Goal: Connect with others: Establish contact or relationships with other users

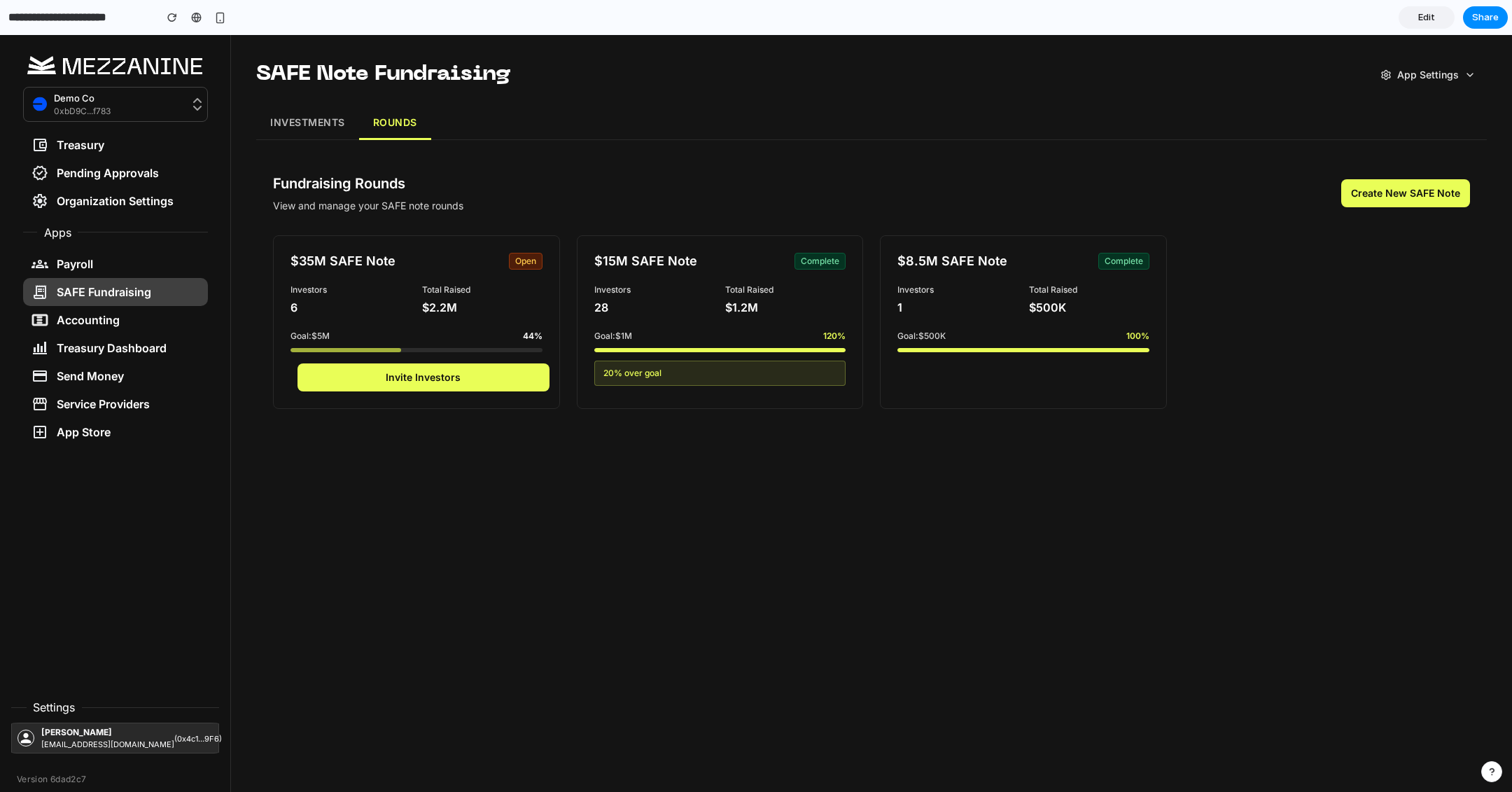
click at [295, 124] on button "INVESTMENTS" at bounding box center [307, 123] width 103 height 33
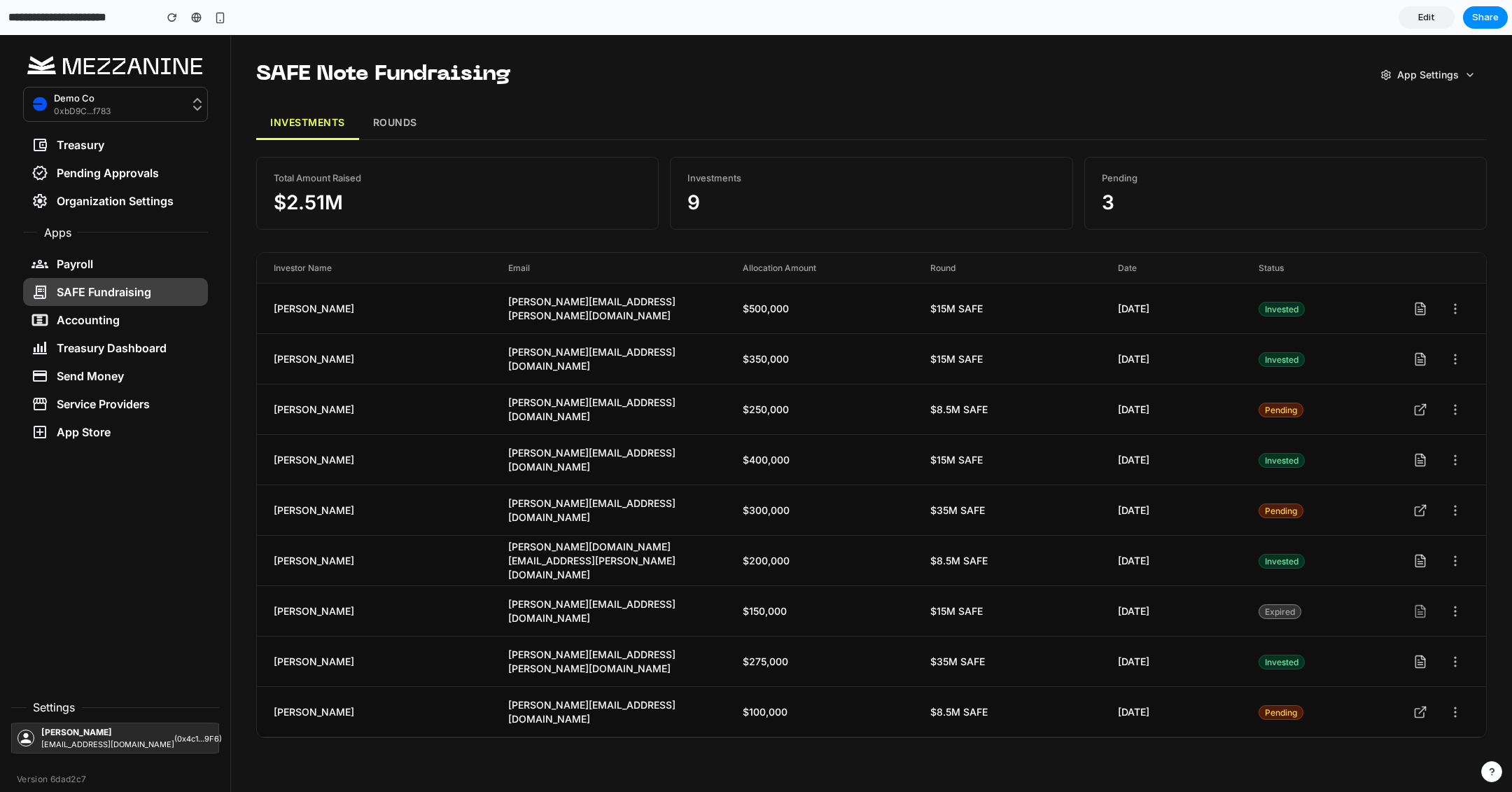
click at [377, 116] on button "ROUNDS" at bounding box center [395, 123] width 72 height 33
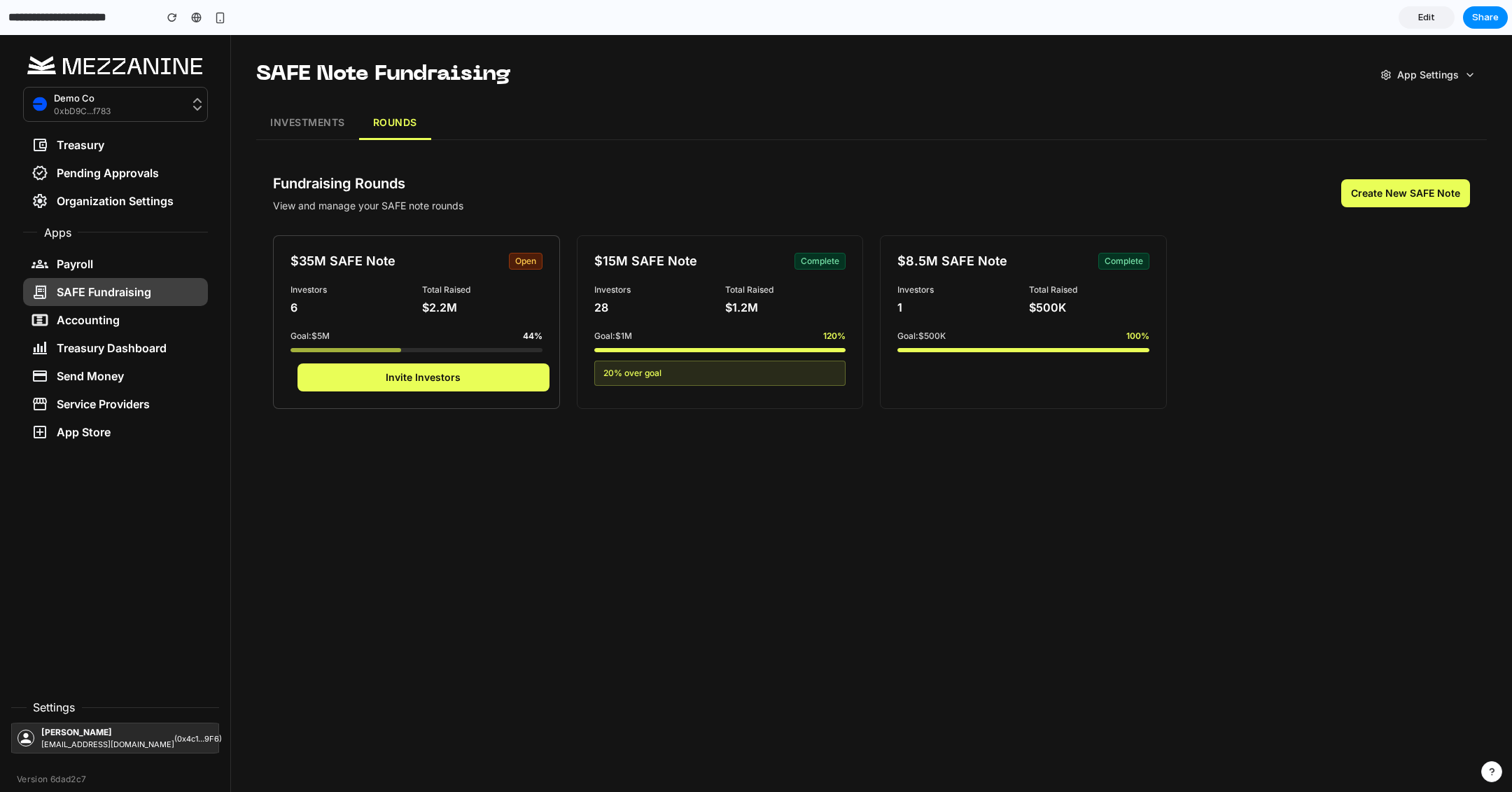
click at [473, 383] on button "Invite Investors" at bounding box center [423, 377] width 252 height 28
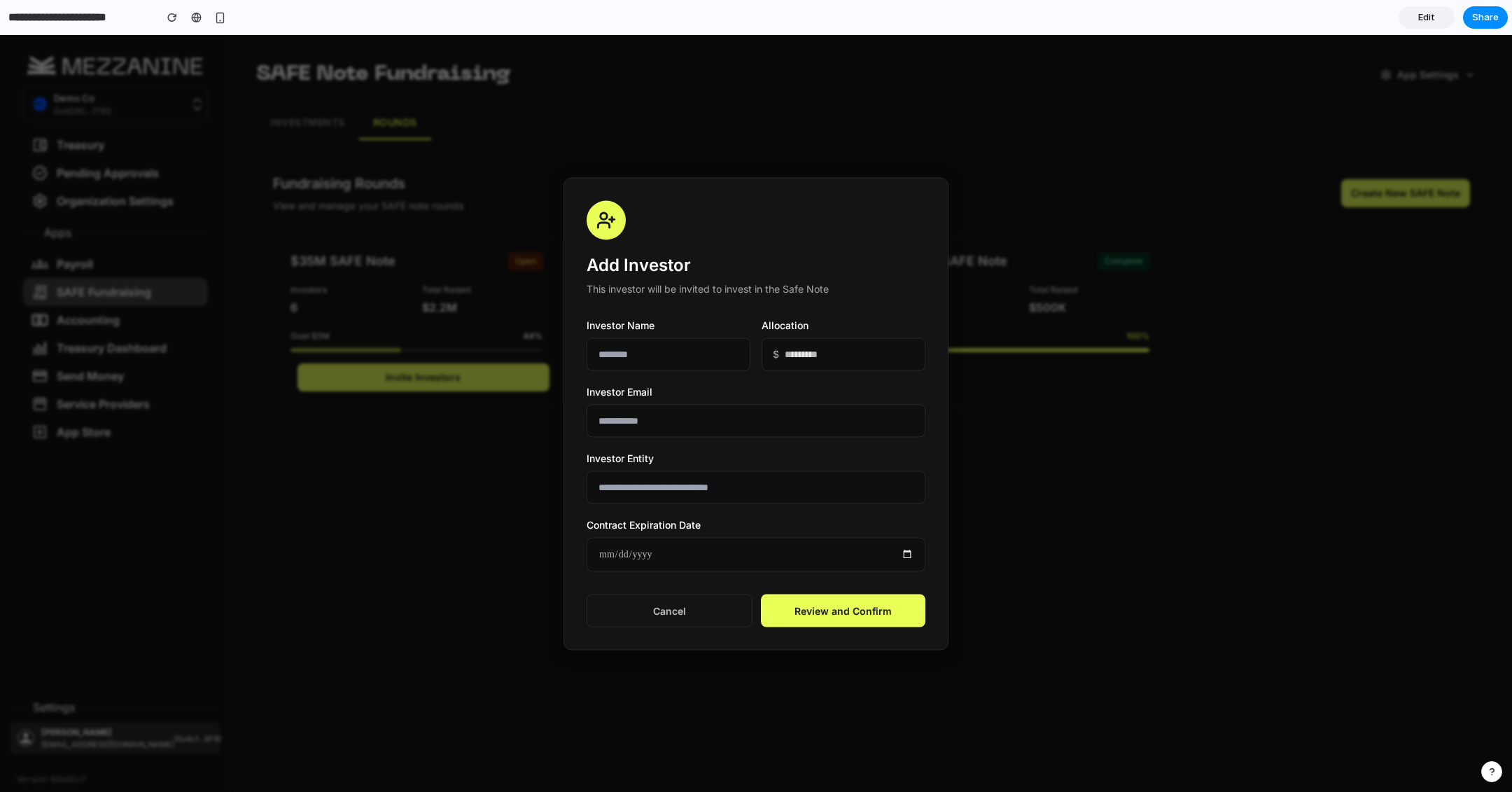
click at [660, 356] on input "text" at bounding box center [668, 354] width 164 height 33
click at [514, 582] on div at bounding box center [756, 413] width 1512 height 757
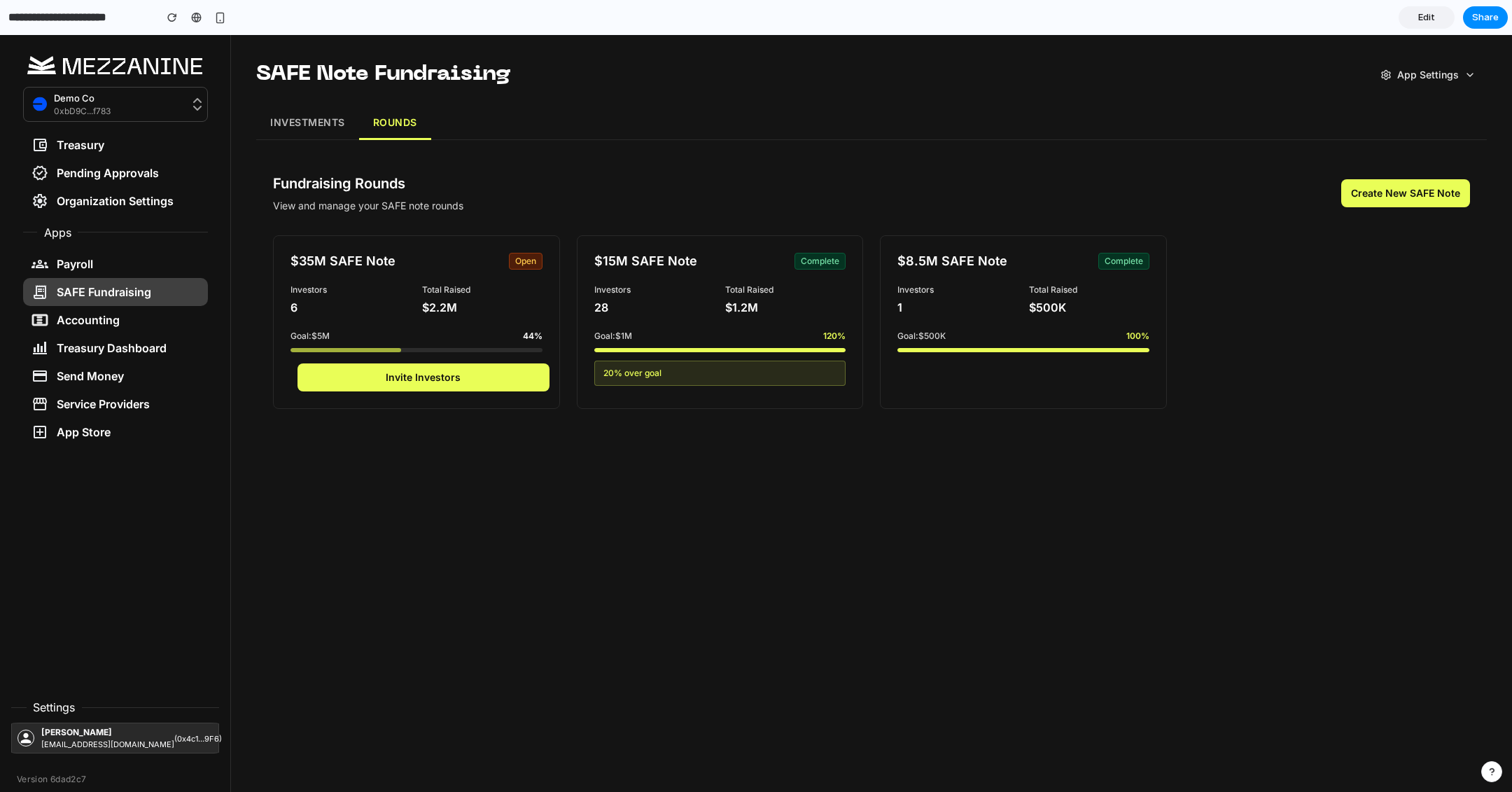
click at [297, 118] on button "INVESTMENTS" at bounding box center [307, 123] width 103 height 33
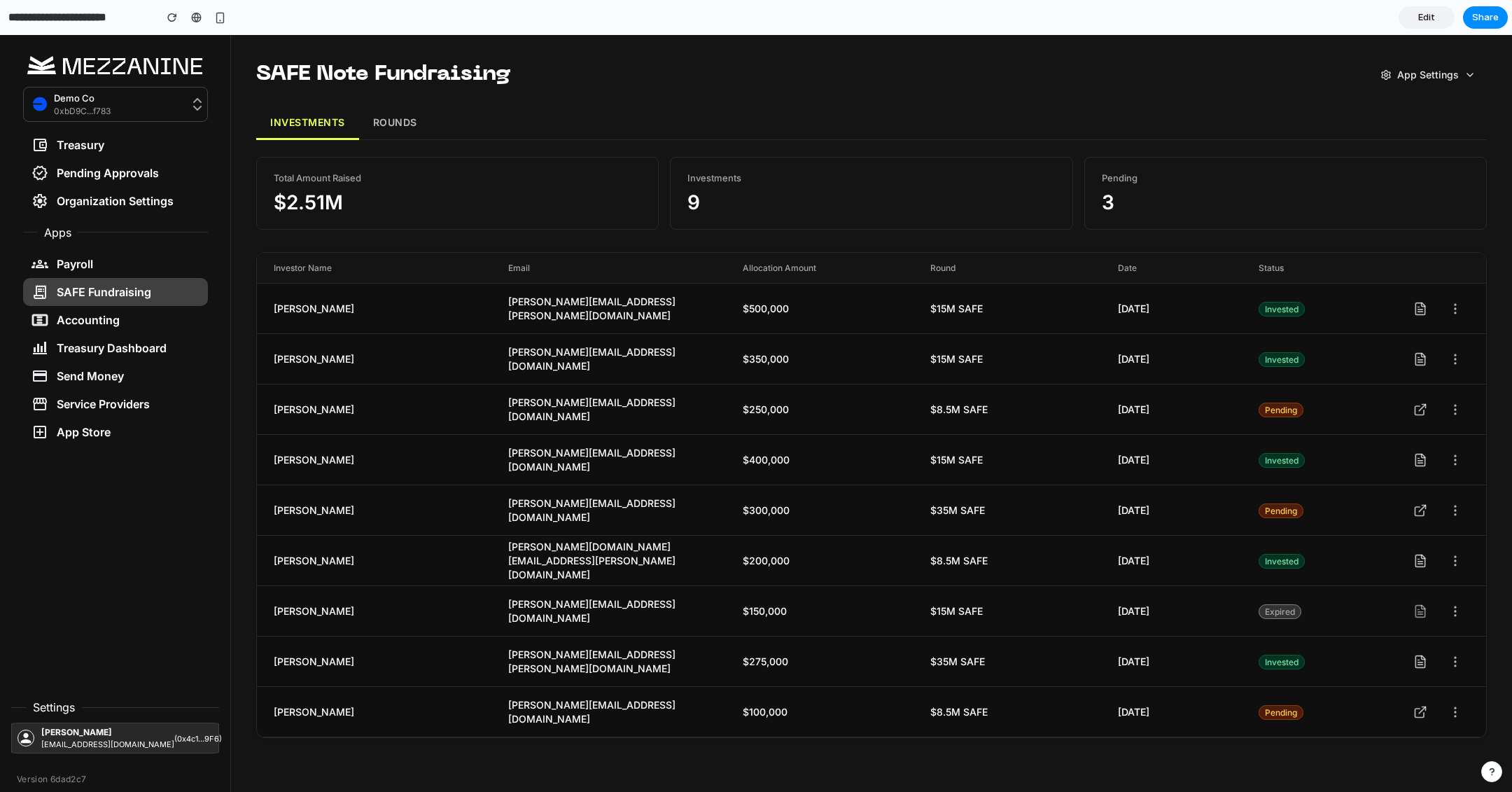
click at [403, 115] on button "ROUNDS" at bounding box center [395, 123] width 72 height 33
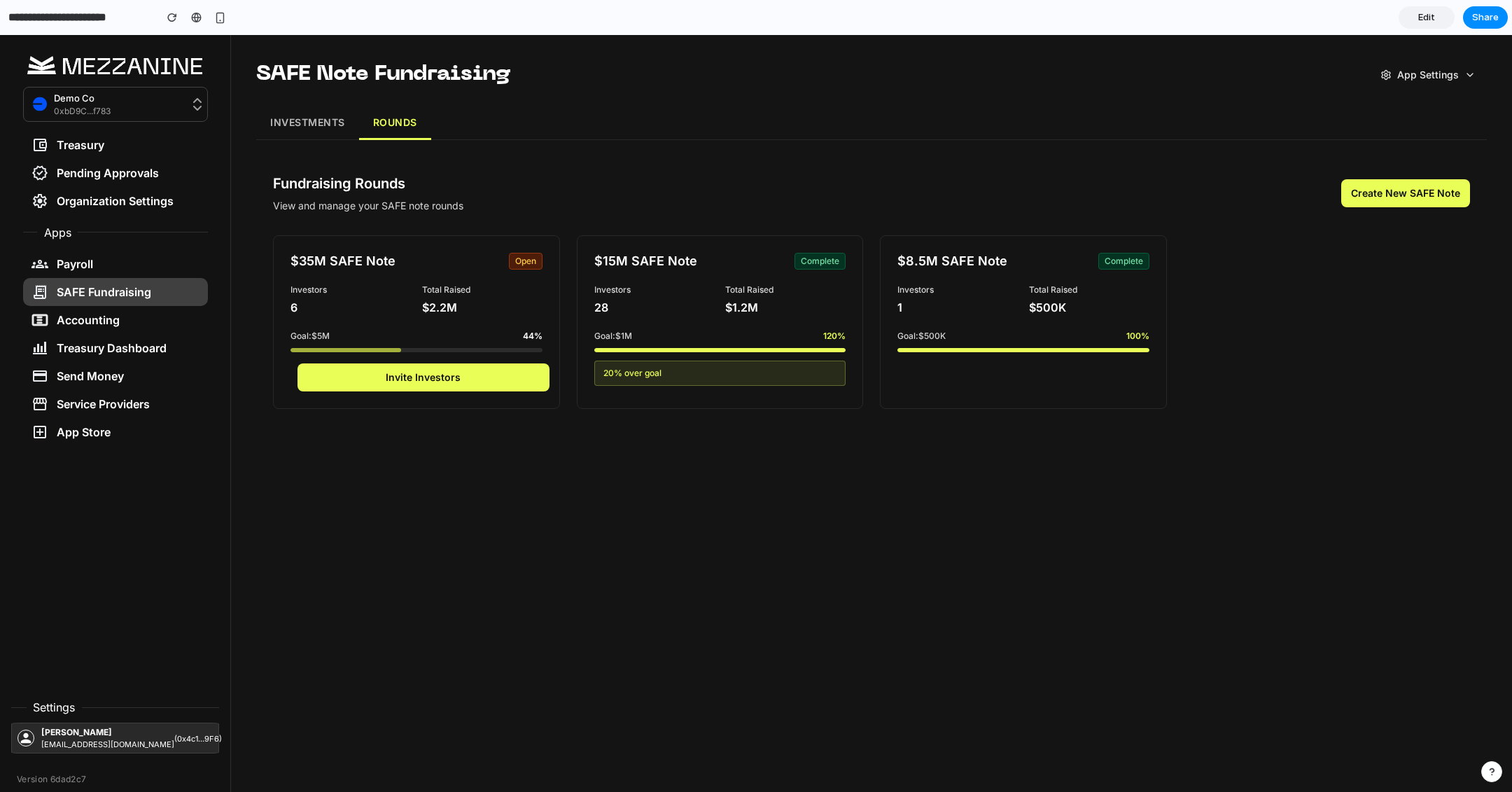
click at [301, 123] on button "INVESTMENTS" at bounding box center [307, 123] width 103 height 33
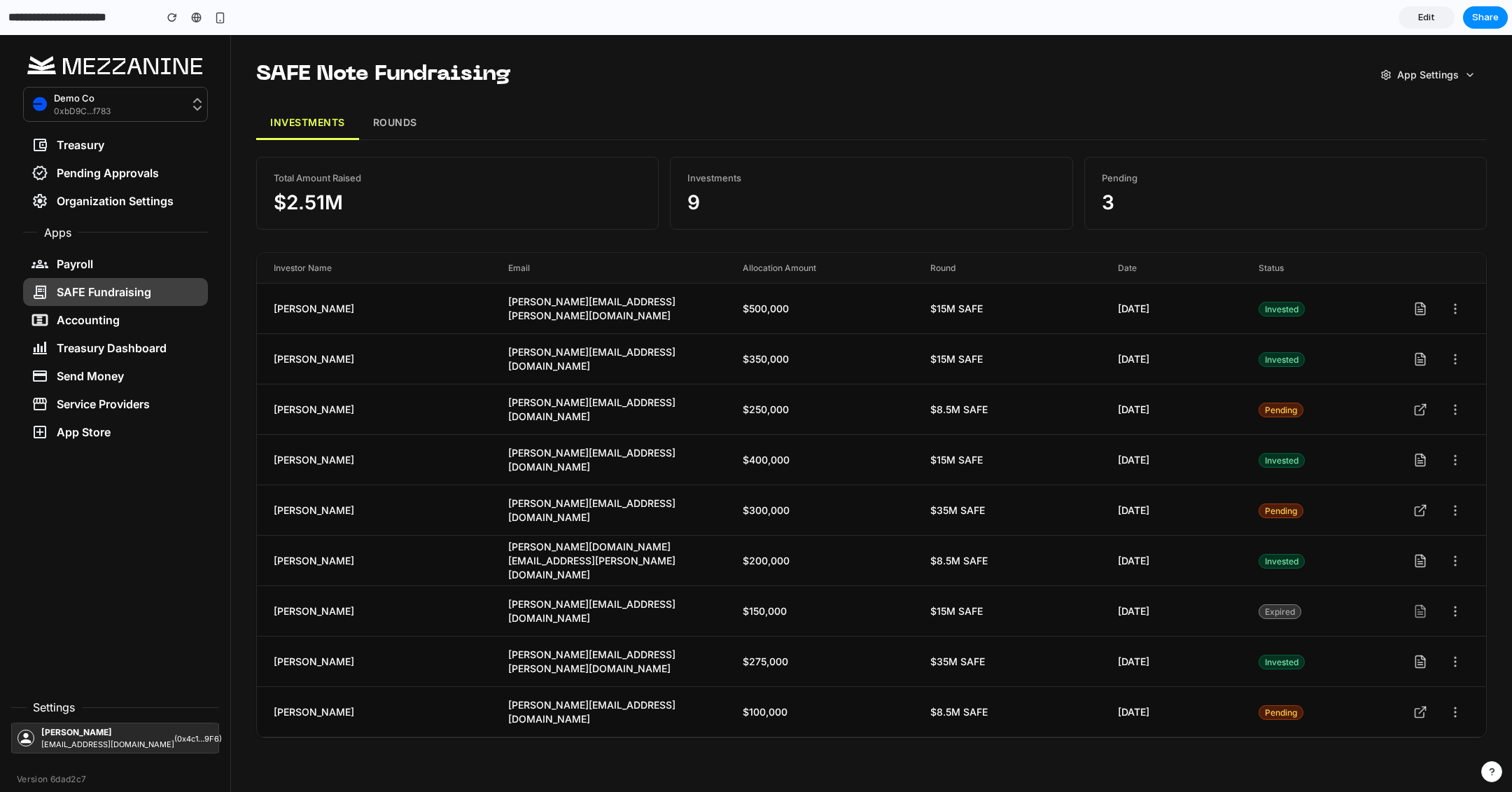
click at [397, 116] on button "ROUNDS" at bounding box center [395, 123] width 72 height 33
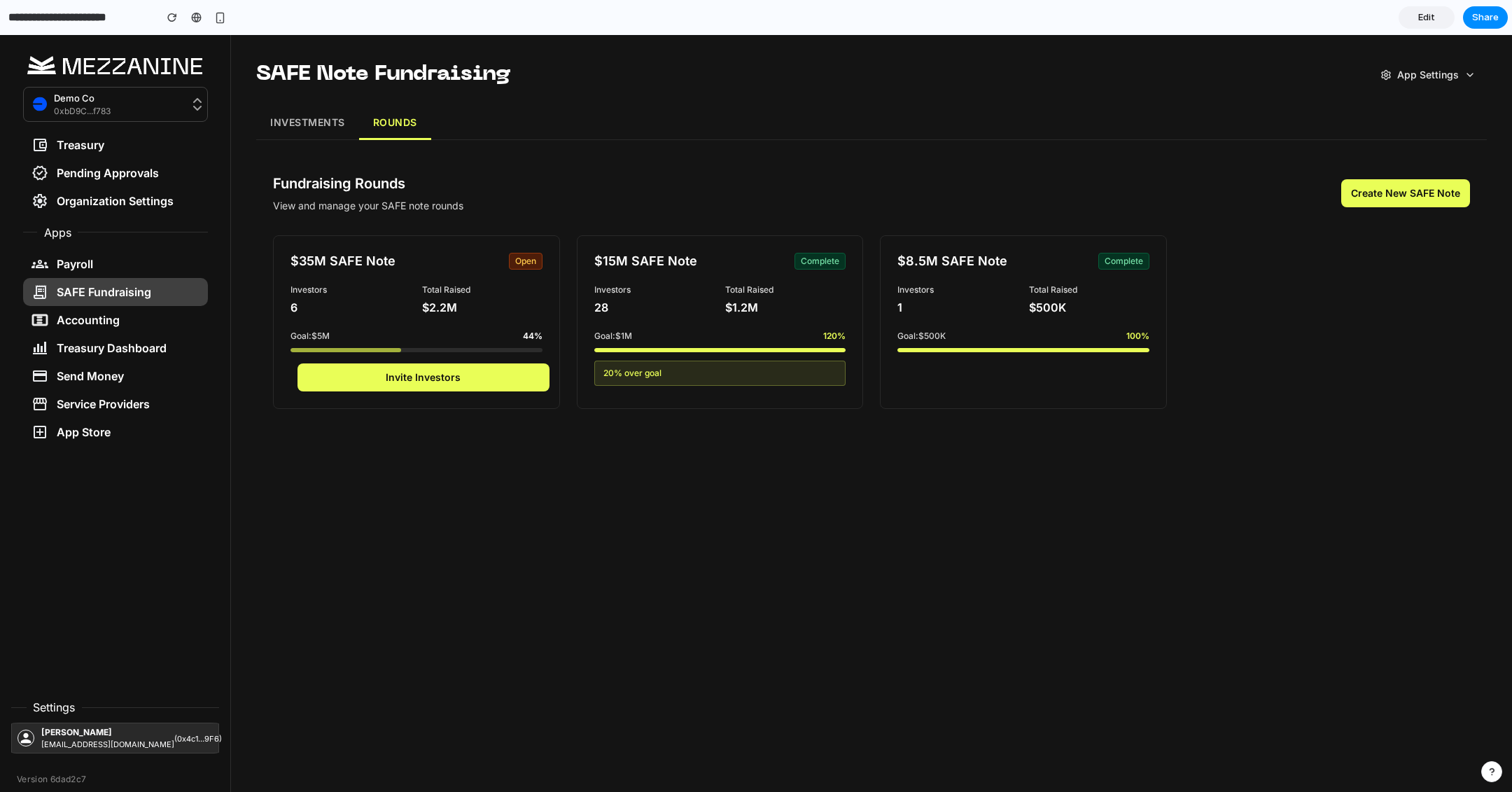
click at [301, 132] on button "INVESTMENTS" at bounding box center [307, 123] width 103 height 33
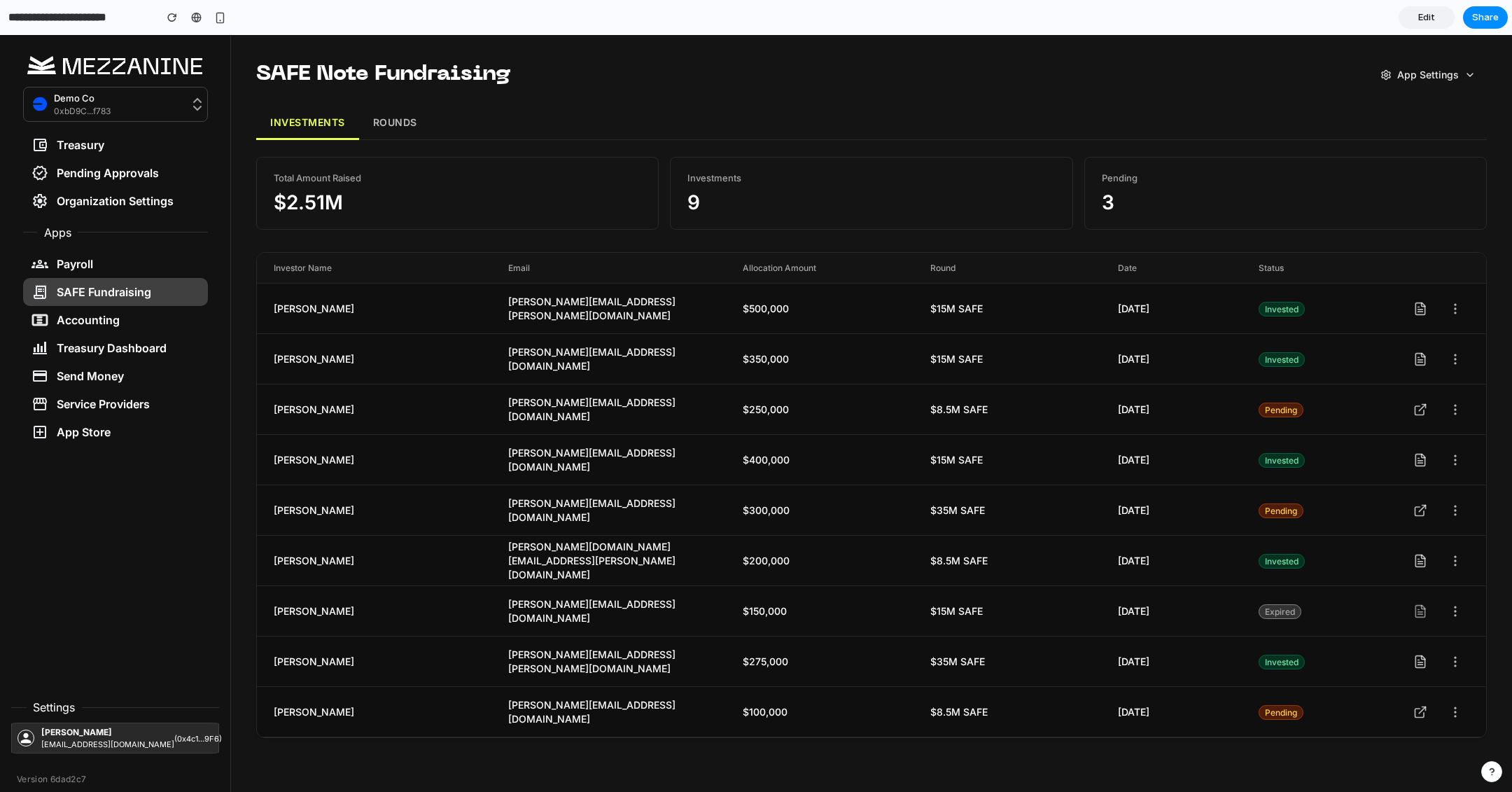
click at [393, 125] on button "ROUNDS" at bounding box center [395, 123] width 72 height 33
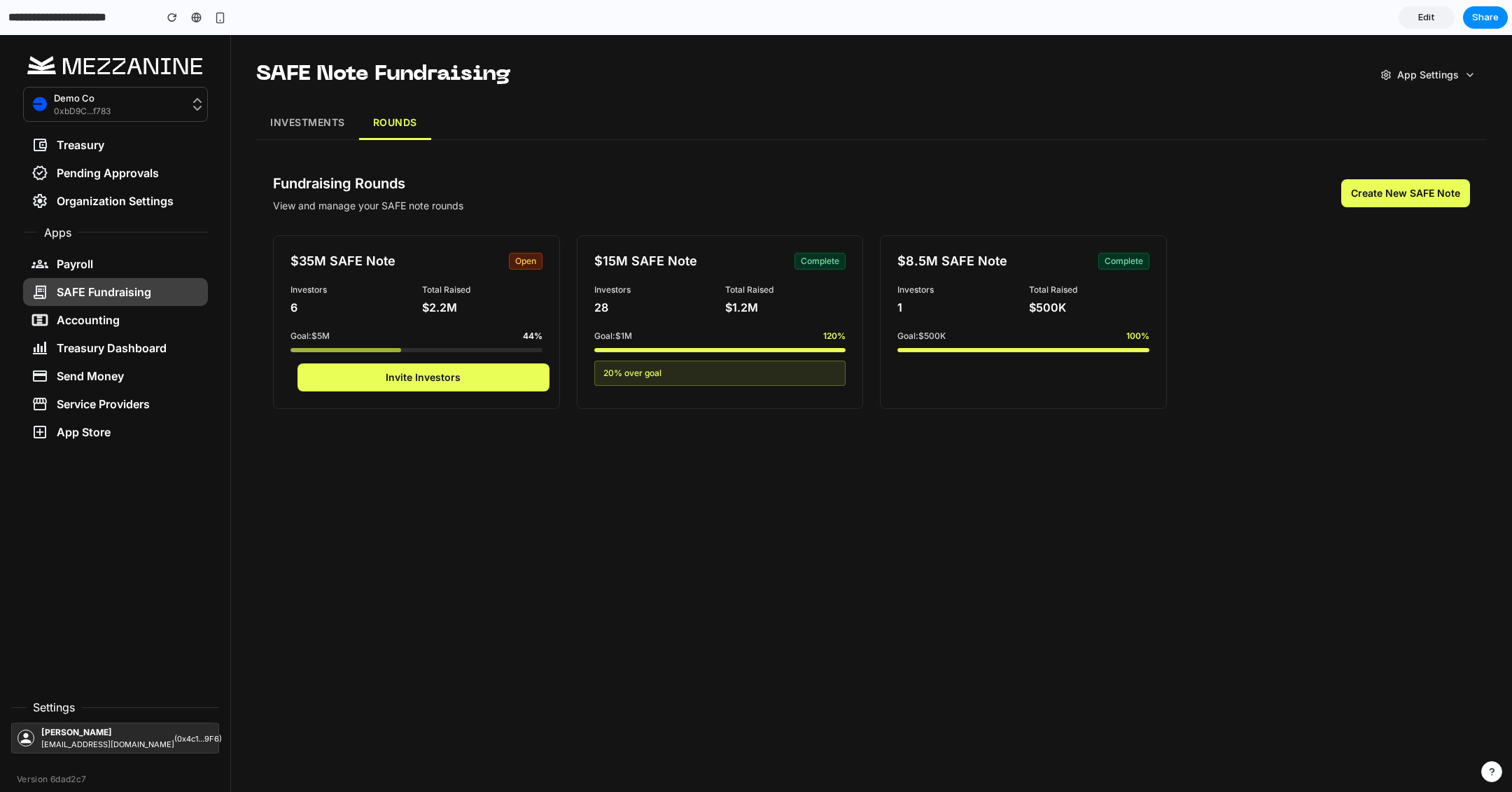
click at [318, 125] on button "INVESTMENTS" at bounding box center [307, 123] width 103 height 33
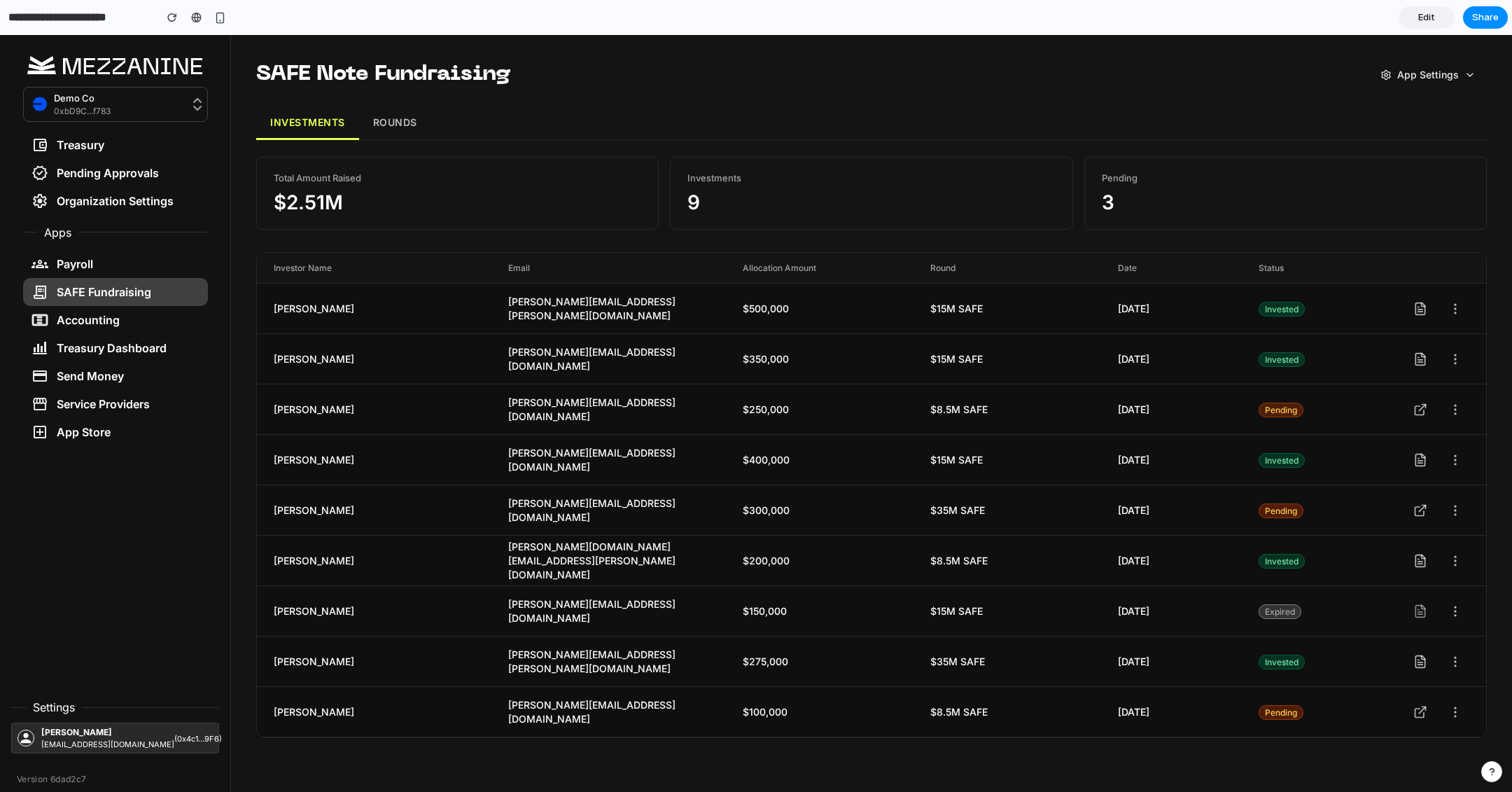
click at [384, 126] on button "ROUNDS" at bounding box center [395, 123] width 72 height 33
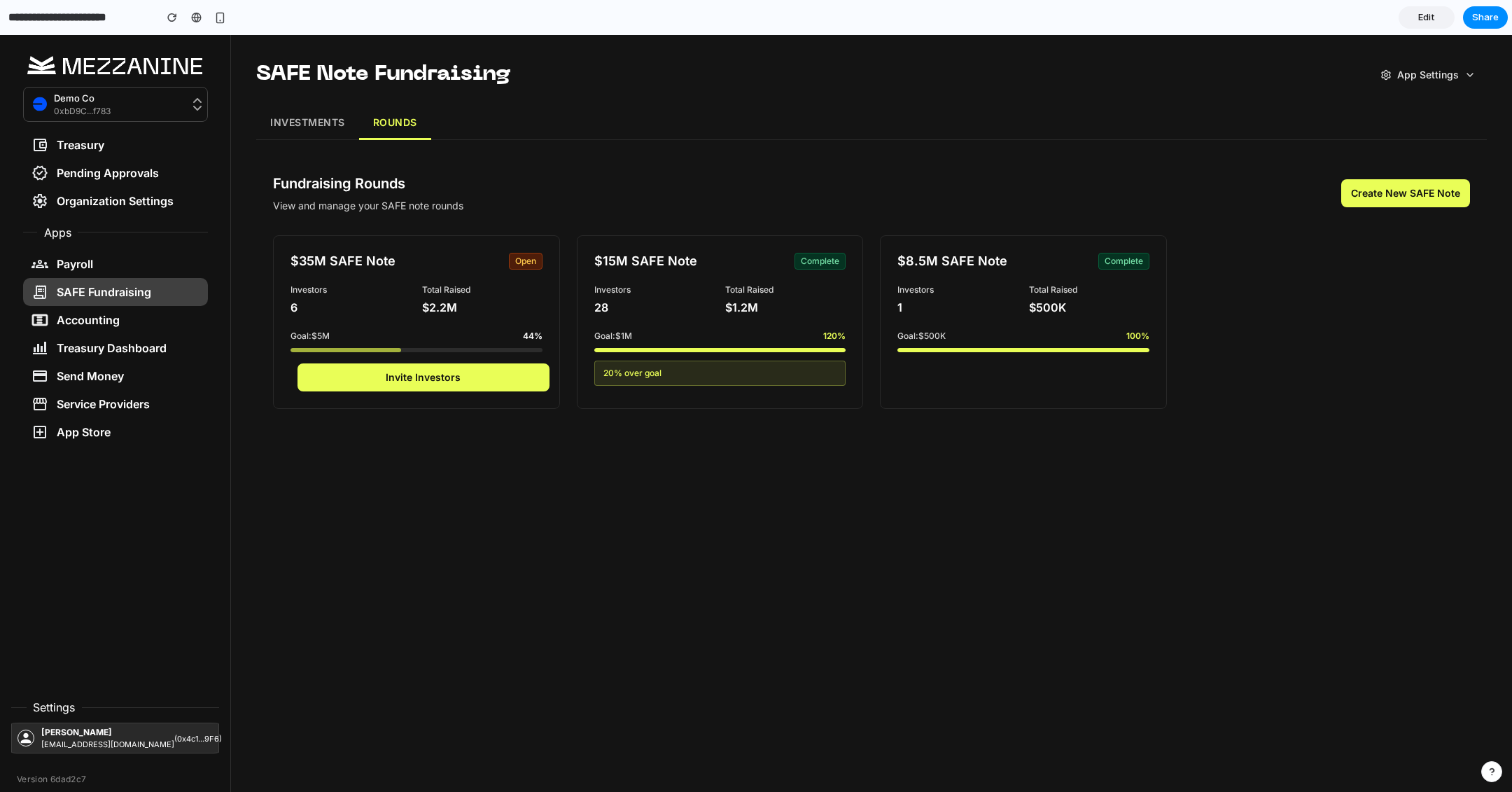
click at [320, 133] on button "INVESTMENTS" at bounding box center [307, 123] width 103 height 33
